Goal: Transaction & Acquisition: Obtain resource

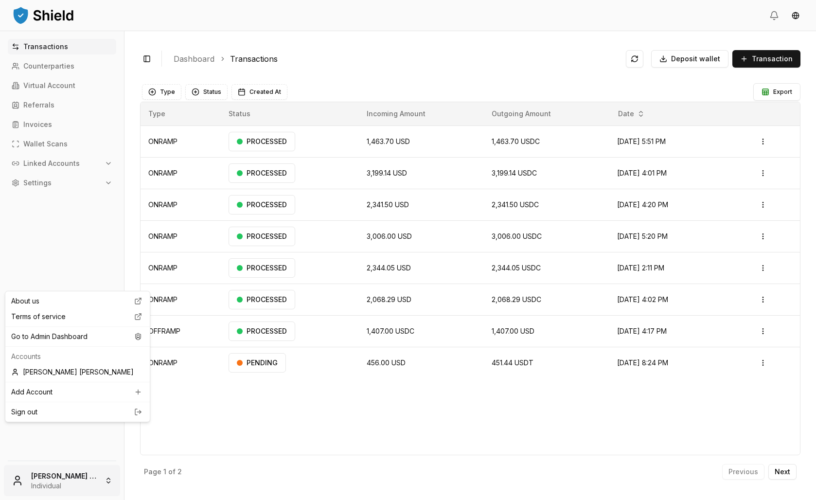
click at [54, 480] on html "Transactions Counterparties Virtual Account Referrals Invoices Wallet Scans Lin…" at bounding box center [408, 250] width 816 height 500
click at [54, 344] on div "Go to Admin Dashboard" at bounding box center [77, 337] width 141 height 16
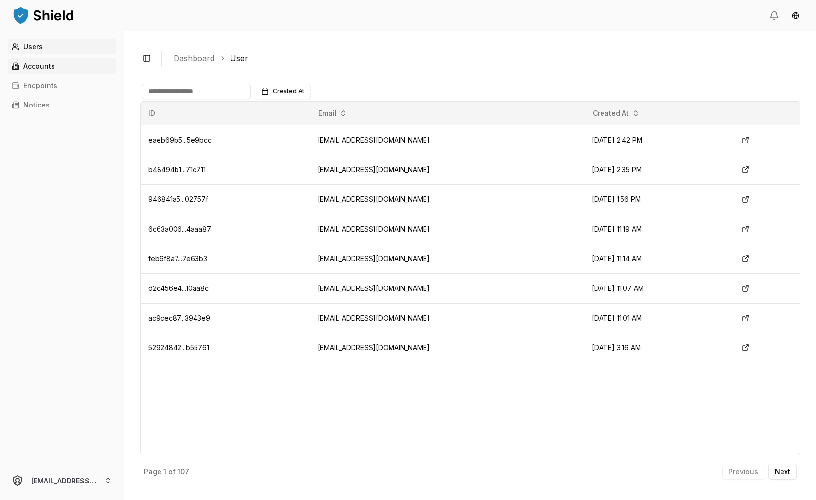
click at [55, 70] on p "Accounts" at bounding box center [39, 66] width 32 height 7
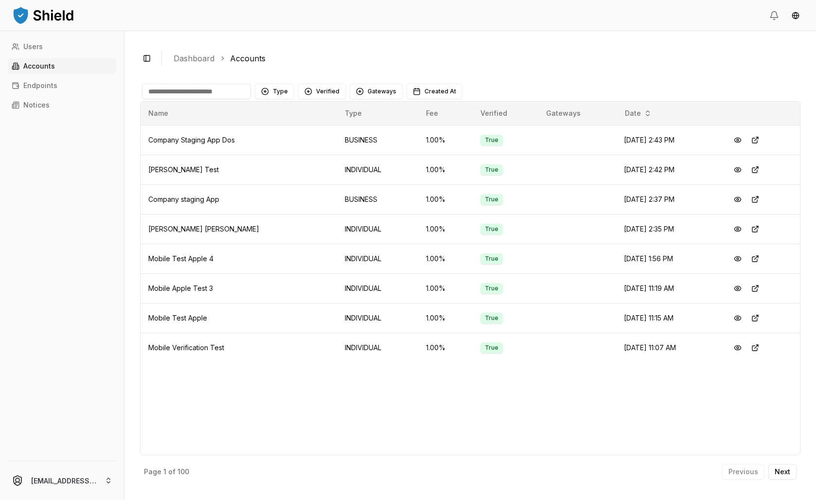
click at [208, 99] on input at bounding box center [196, 92] width 109 height 16
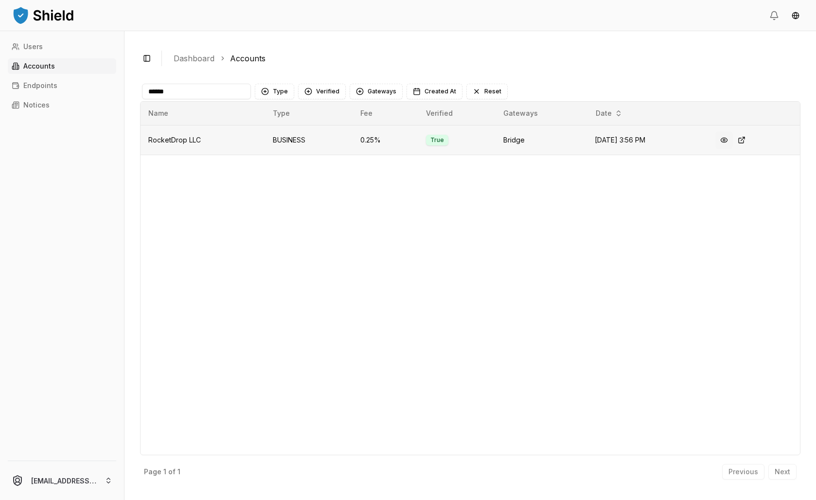
type input "******"
click at [733, 149] on button at bounding box center [725, 140] width 18 height 18
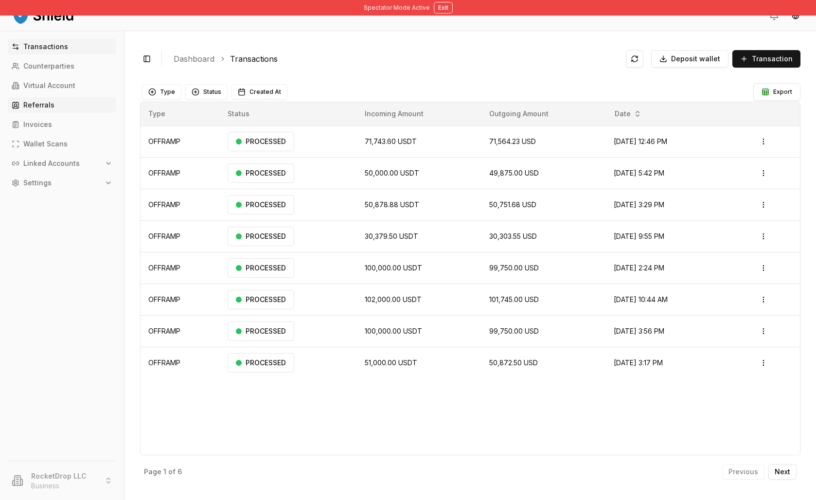
click at [69, 113] on link "Referrals" at bounding box center [62, 105] width 108 height 16
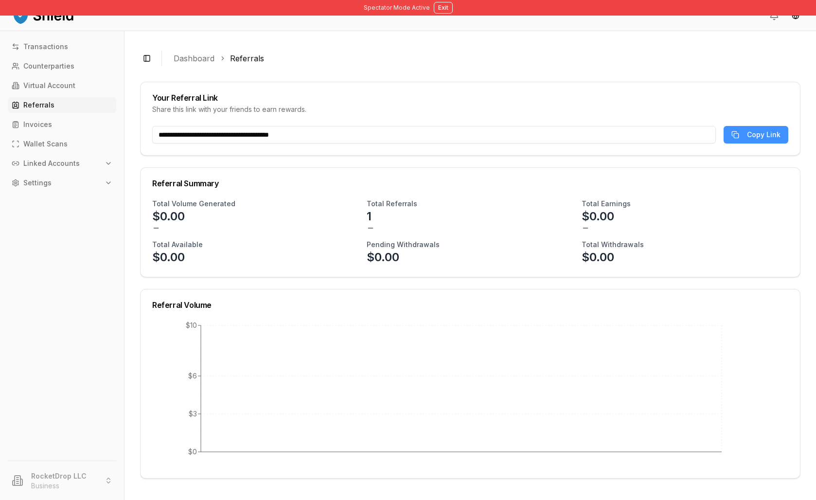
click at [747, 140] on span "Copy Link" at bounding box center [764, 135] width 34 height 10
click at [451, 12] on button "Exit" at bounding box center [443, 8] width 19 height 12
